Goal: Find specific page/section: Find specific page/section

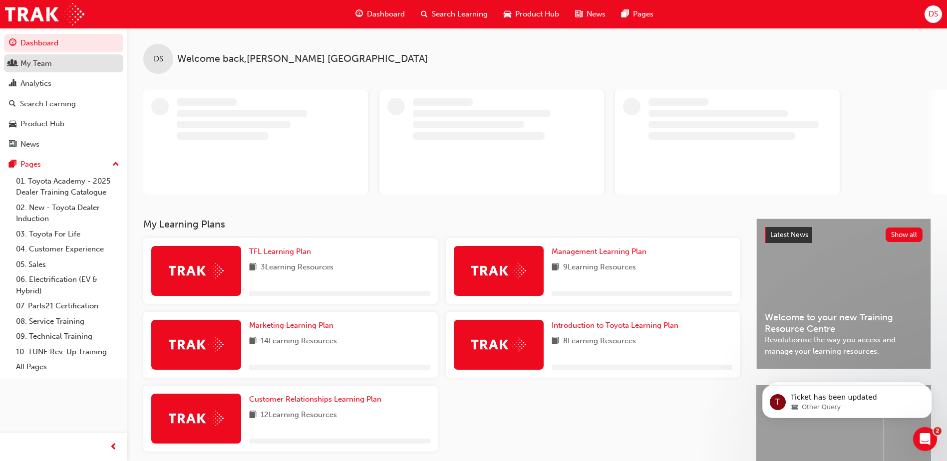
click at [39, 64] on div "My Team" at bounding box center [35, 63] width 31 height 11
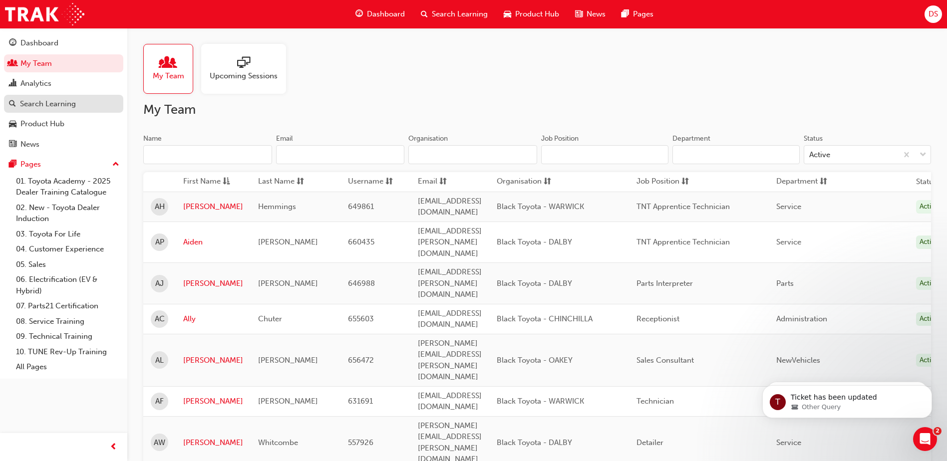
click at [51, 108] on div "Search Learning" at bounding box center [48, 103] width 56 height 11
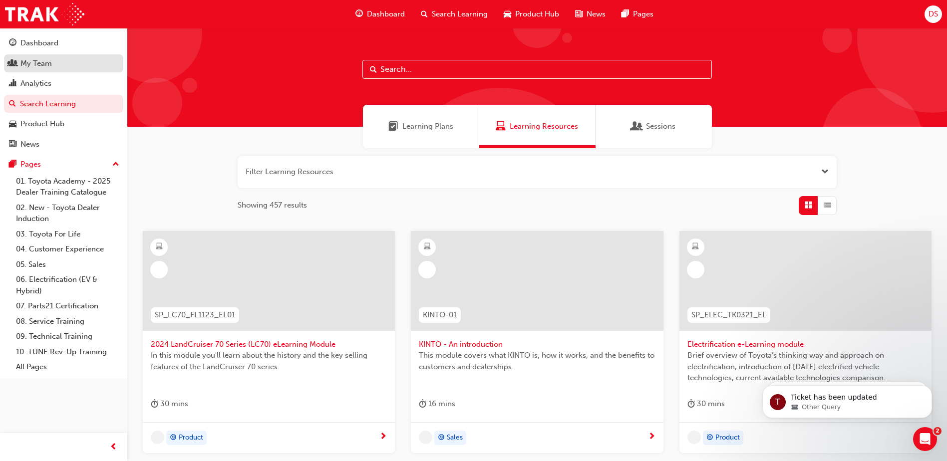
click at [43, 70] on link "My Team" at bounding box center [63, 63] width 119 height 18
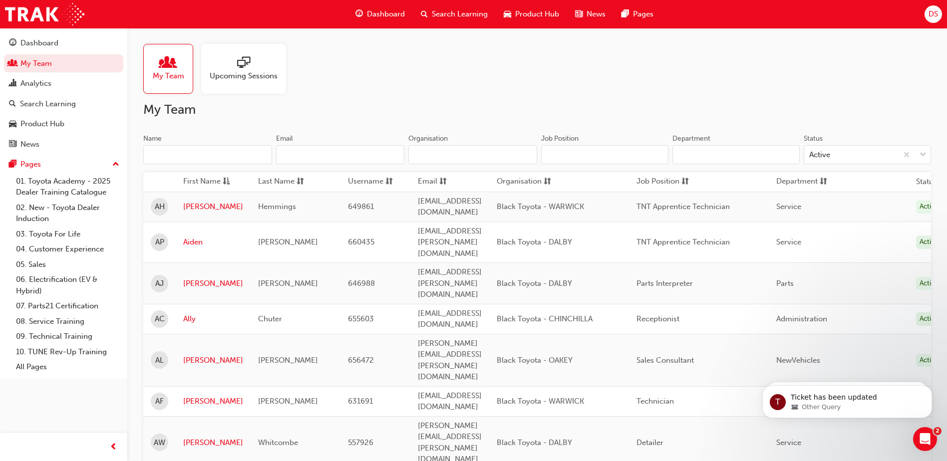
click at [162, 152] on input "Name" at bounding box center [207, 154] width 129 height 19
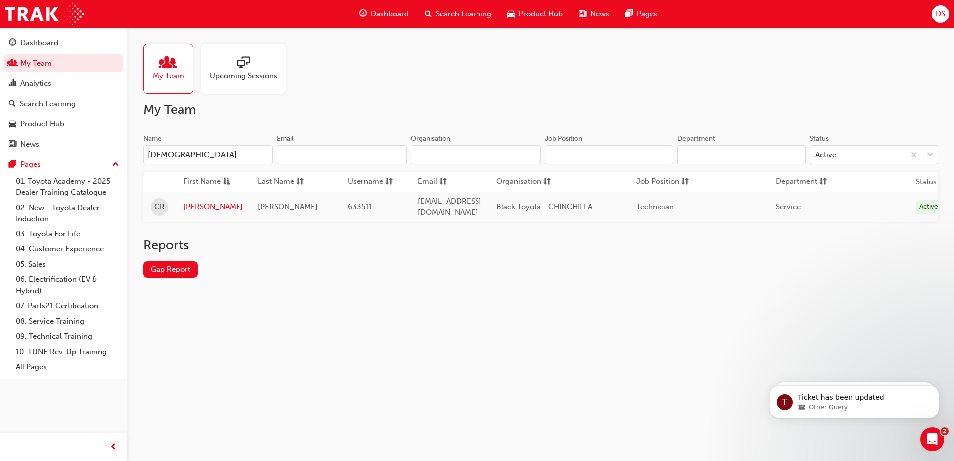
type input "[DEMOGRAPHIC_DATA]"
